Goal: Find specific page/section: Find specific page/section

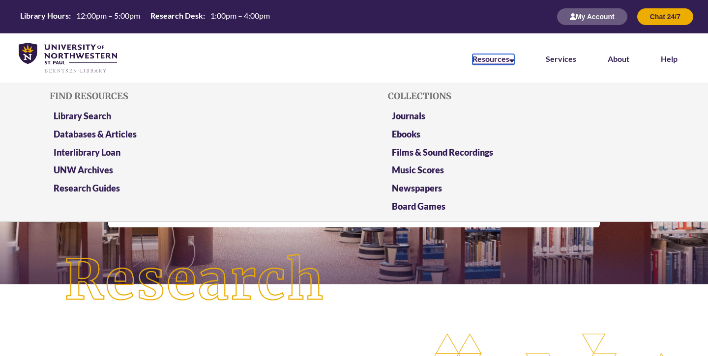
click at [507, 60] on link "Resources" at bounding box center [493, 59] width 42 height 11
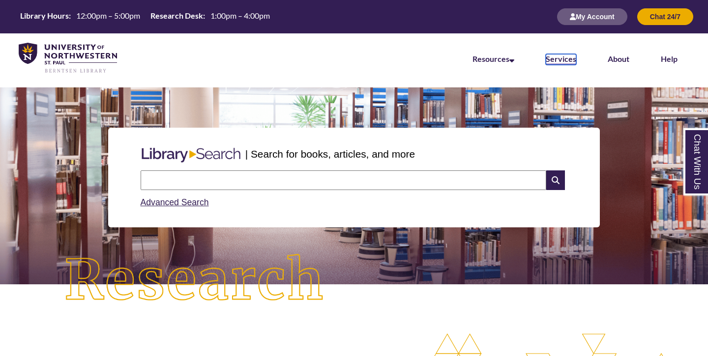
click at [566, 63] on link "Services" at bounding box center [560, 59] width 30 height 11
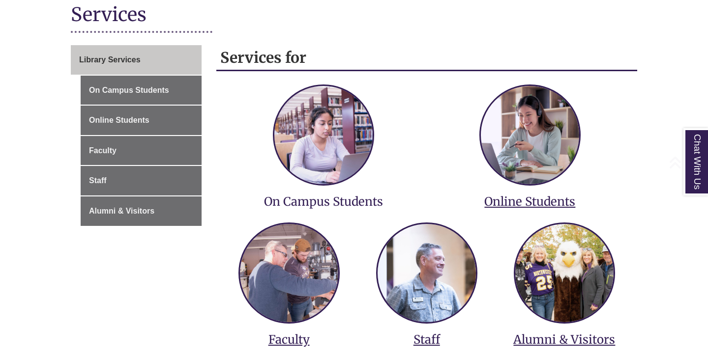
scroll to position [154, 0]
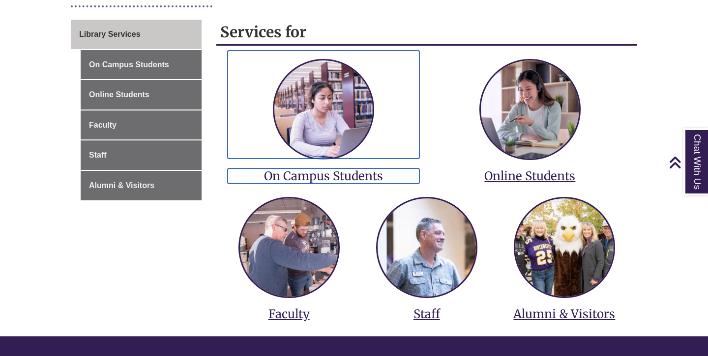
click at [337, 169] on h3 "On Campus Students" at bounding box center [324, 176] width 192 height 15
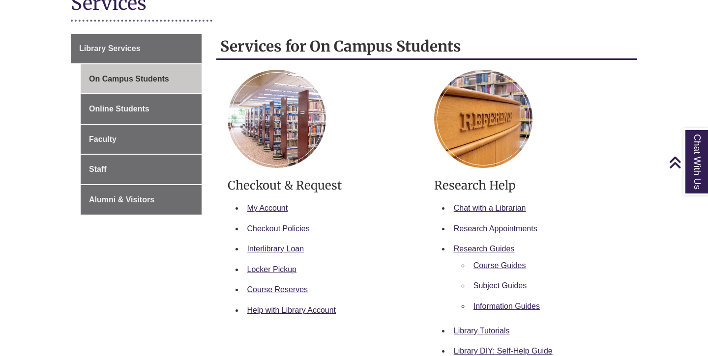
scroll to position [136, 0]
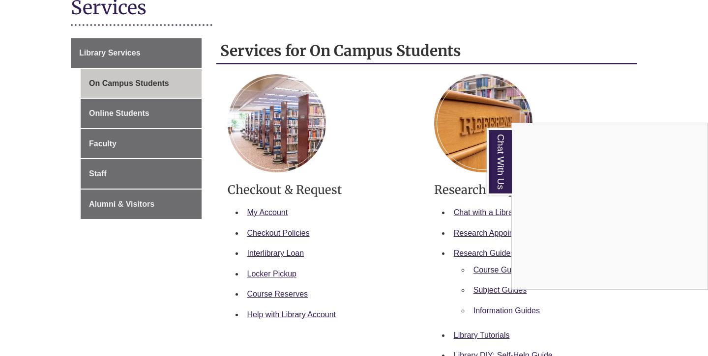
click at [359, 158] on div "Chat With Us" at bounding box center [354, 178] width 708 height 356
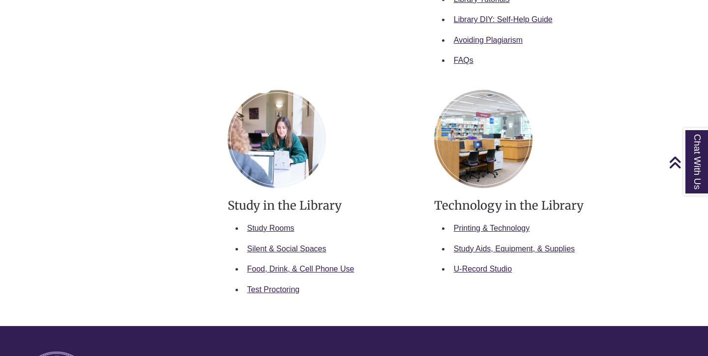
scroll to position [521, 0]
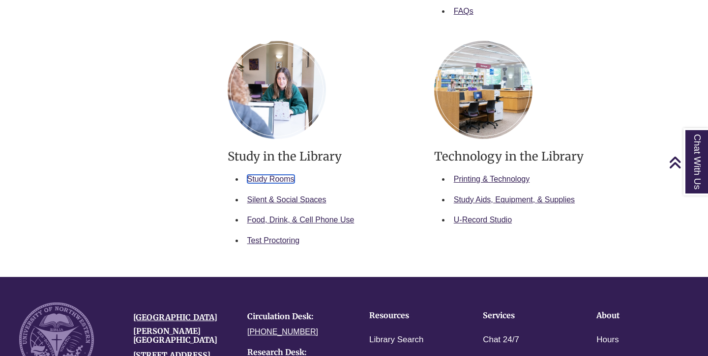
click at [284, 179] on link "Study Rooms" at bounding box center [270, 179] width 47 height 8
